Goal: Transaction & Acquisition: Purchase product/service

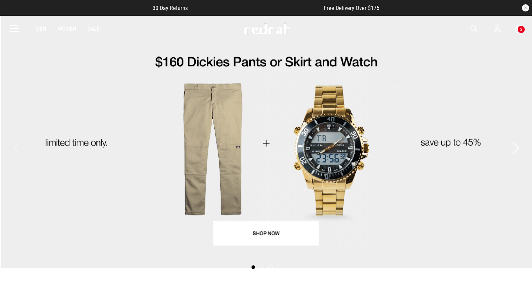
click at [10, 32] on icon at bounding box center [14, 29] width 9 height 12
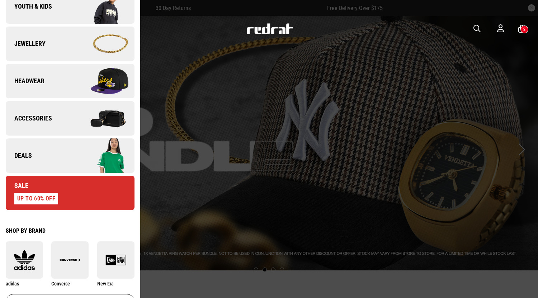
click at [27, 153] on span "Deals" at bounding box center [19, 155] width 26 height 9
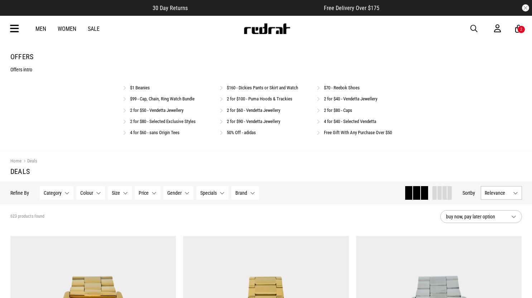
click at [354, 134] on link "Free Gift With Any Purchase Over $50" at bounding box center [358, 132] width 68 height 5
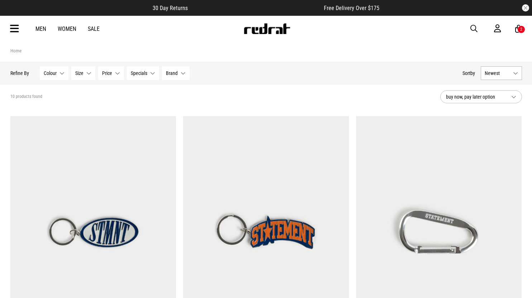
scroll to position [96, 0]
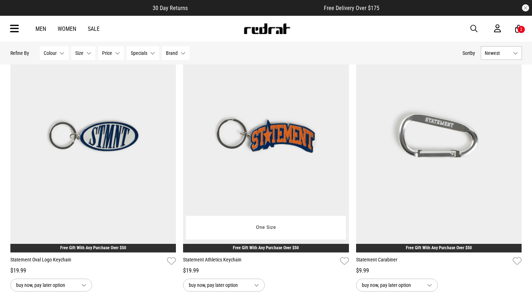
click at [251, 247] on link "Free Gift With Any Purchase Over $50" at bounding box center [266, 247] width 66 height 5
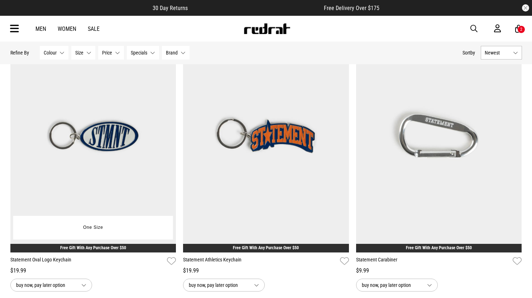
click at [95, 154] on img at bounding box center [93, 136] width 166 height 232
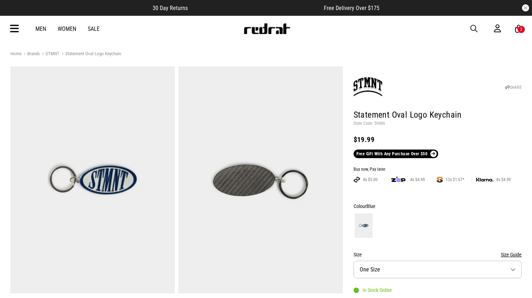
click at [512, 272] on button "Size One Size" at bounding box center [438, 270] width 168 height 18
click at [471, 200] on div "SHARE Statement Oval Logo Keychain Style Code: 59486 $19.99 Free Gift With Any …" at bounding box center [432, 273] width 179 height 414
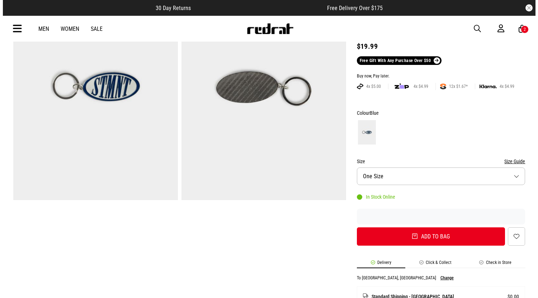
scroll to position [94, 0]
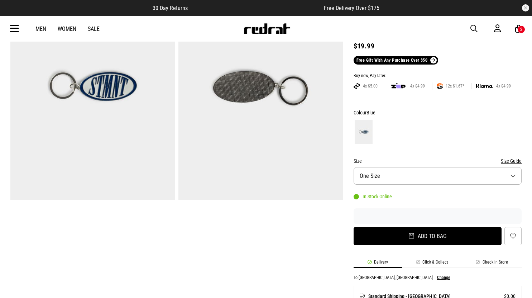
click at [412, 233] on button "Add to bag" at bounding box center [428, 236] width 148 height 18
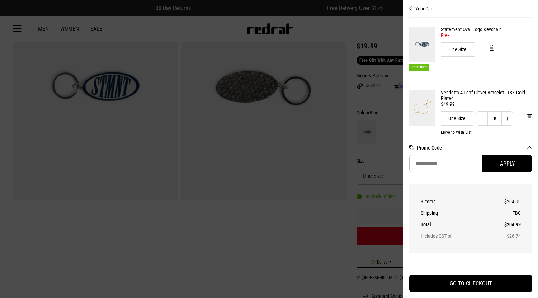
click at [429, 43] on img at bounding box center [422, 44] width 26 height 35
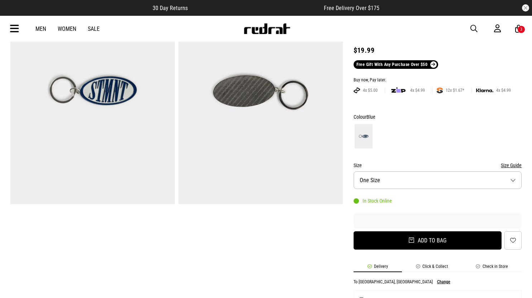
click at [430, 240] on button "Add to bag" at bounding box center [428, 240] width 148 height 18
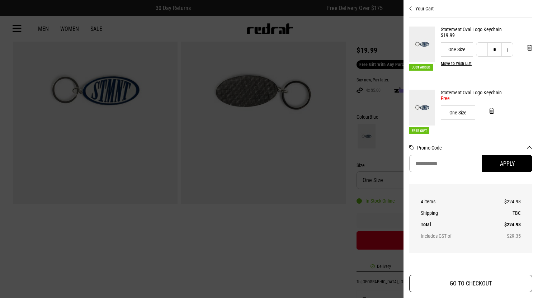
click at [468, 283] on button "GO TO CHECKOUT" at bounding box center [470, 284] width 123 height 18
